Goal: Task Accomplishment & Management: Manage account settings

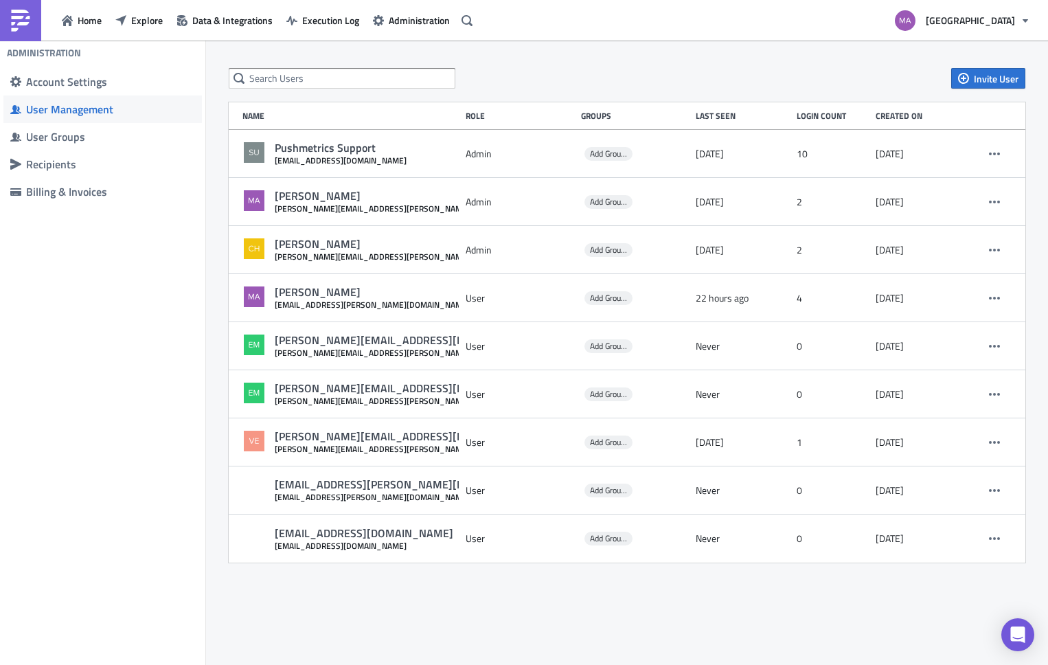
click at [134, 21] on span "Explore" at bounding box center [147, 20] width 32 height 14
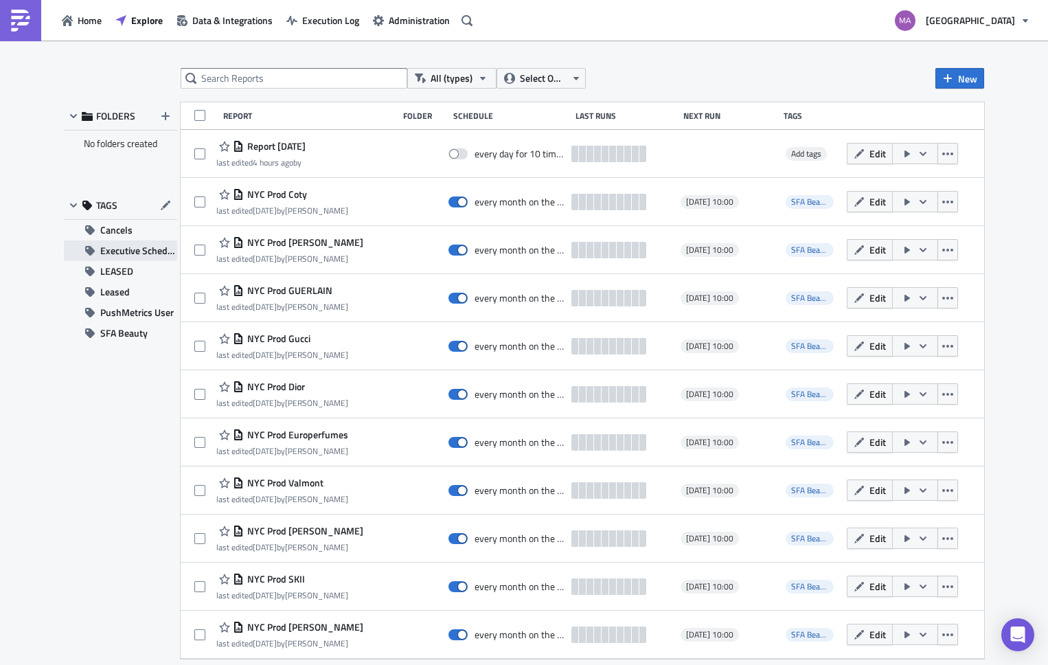
click at [148, 257] on span "Executive Schedule" at bounding box center [138, 250] width 77 height 21
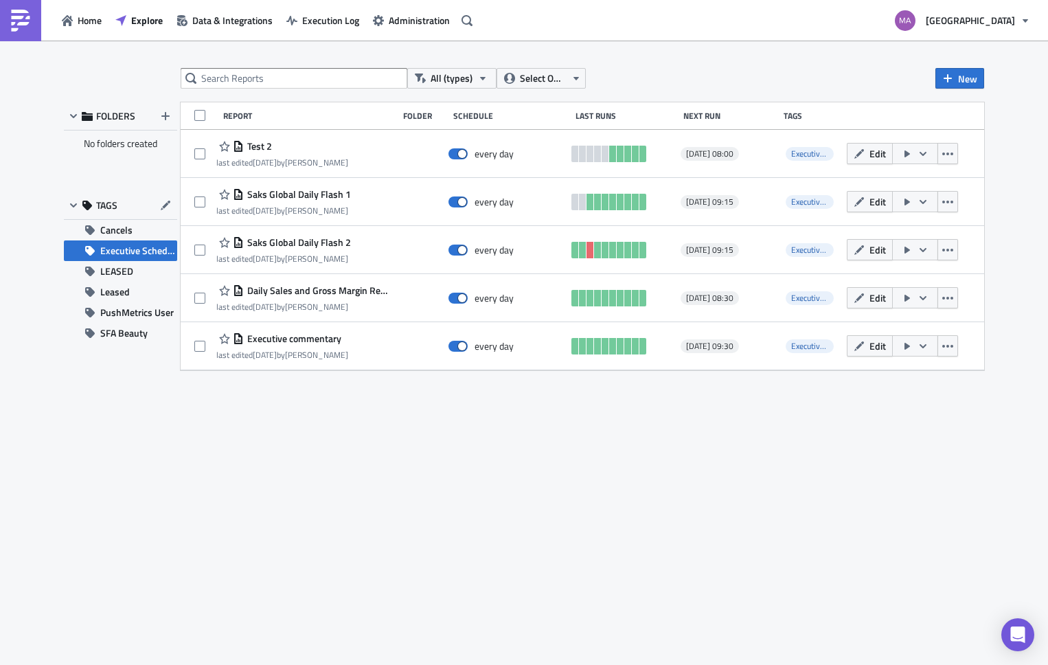
click at [149, 254] on span "Executive Schedule" at bounding box center [138, 250] width 77 height 21
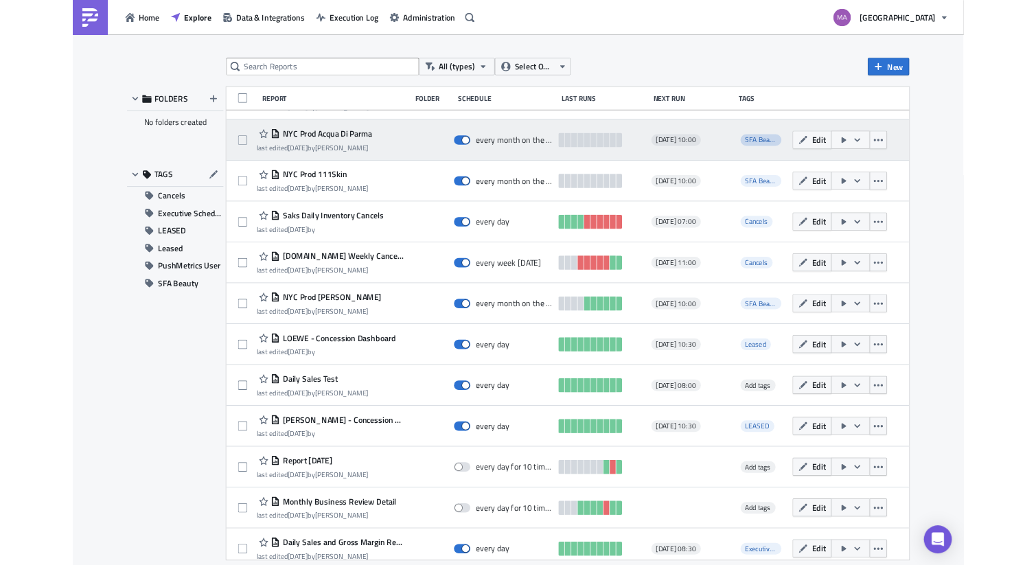
scroll to position [2692, 0]
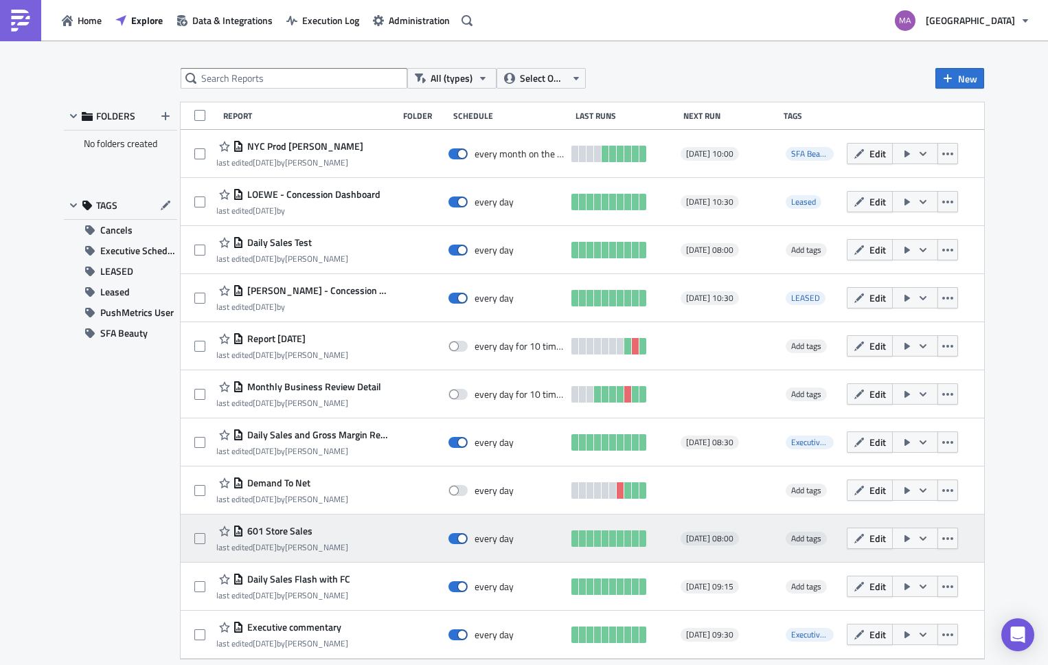
click at [457, 544] on div "every day" at bounding box center [506, 538] width 117 height 27
click at [458, 535] on span at bounding box center [457, 538] width 19 height 11
click at [458, 535] on input "checkbox" at bounding box center [455, 538] width 9 height 9
checkbox input "false"
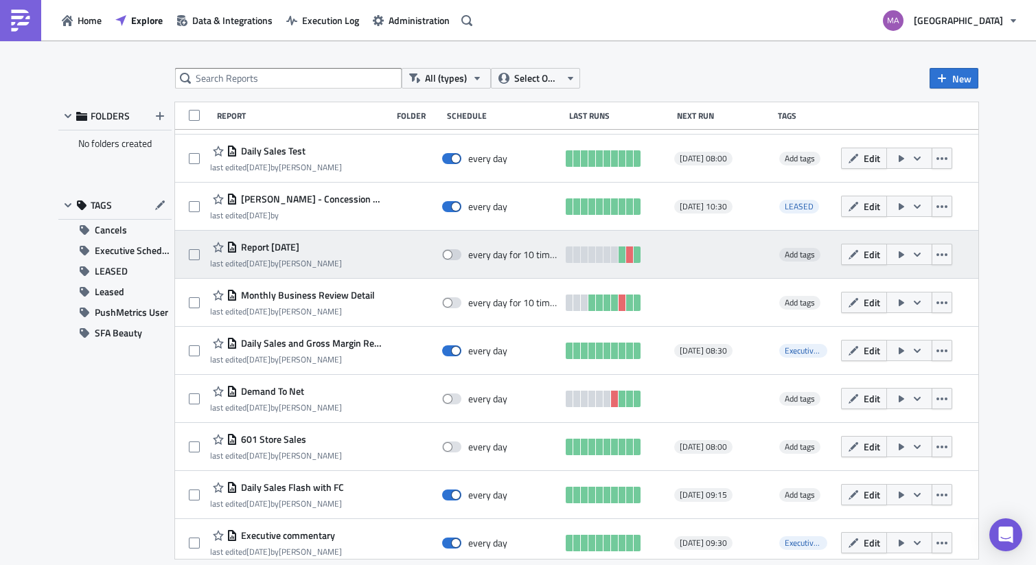
scroll to position [2792, 0]
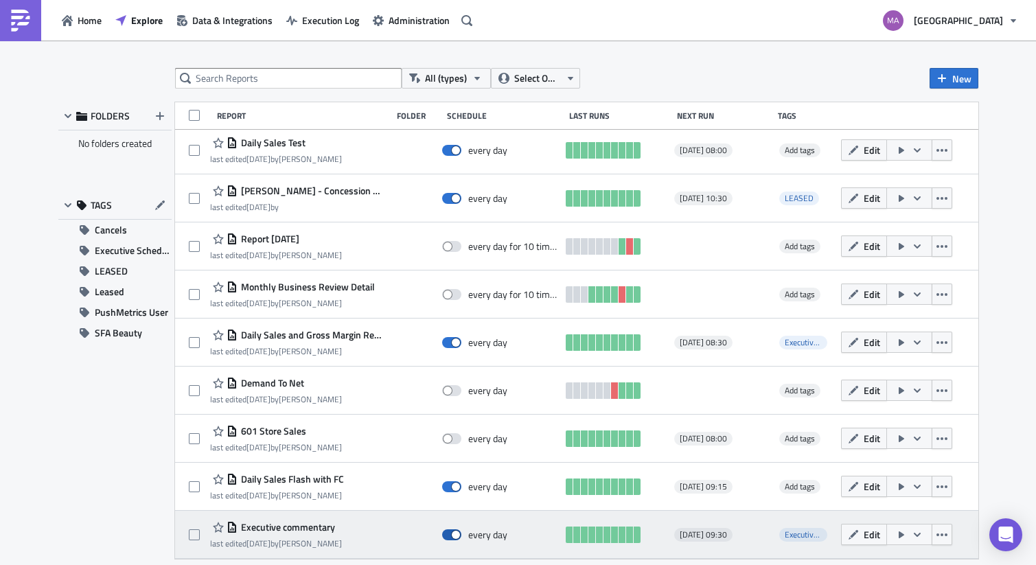
click at [448, 536] on span at bounding box center [451, 534] width 19 height 11
click at [448, 536] on input "checkbox" at bounding box center [449, 535] width 9 height 9
checkbox input "false"
